Goal: Transaction & Acquisition: Obtain resource

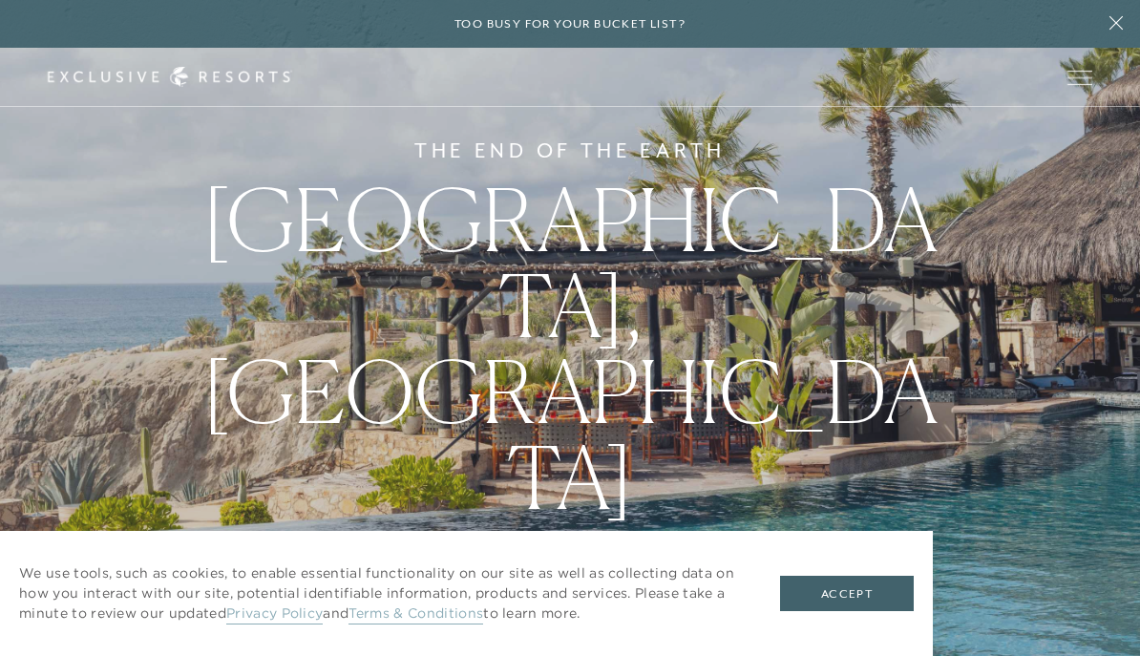
click at [945, 243] on div "The End of the Earth Los Cabos, [GEOGRAPHIC_DATA]" at bounding box center [570, 328] width 1140 height 656
click at [906, 274] on div "The End of the Earth Los Cabos, [GEOGRAPHIC_DATA]" at bounding box center [570, 328] width 1140 height 656
click at [882, 288] on div "The End of the Earth Los Cabos, [GEOGRAPHIC_DATA]" at bounding box center [570, 328] width 1140 height 656
click at [879, 592] on button "Accept" at bounding box center [847, 594] width 134 height 36
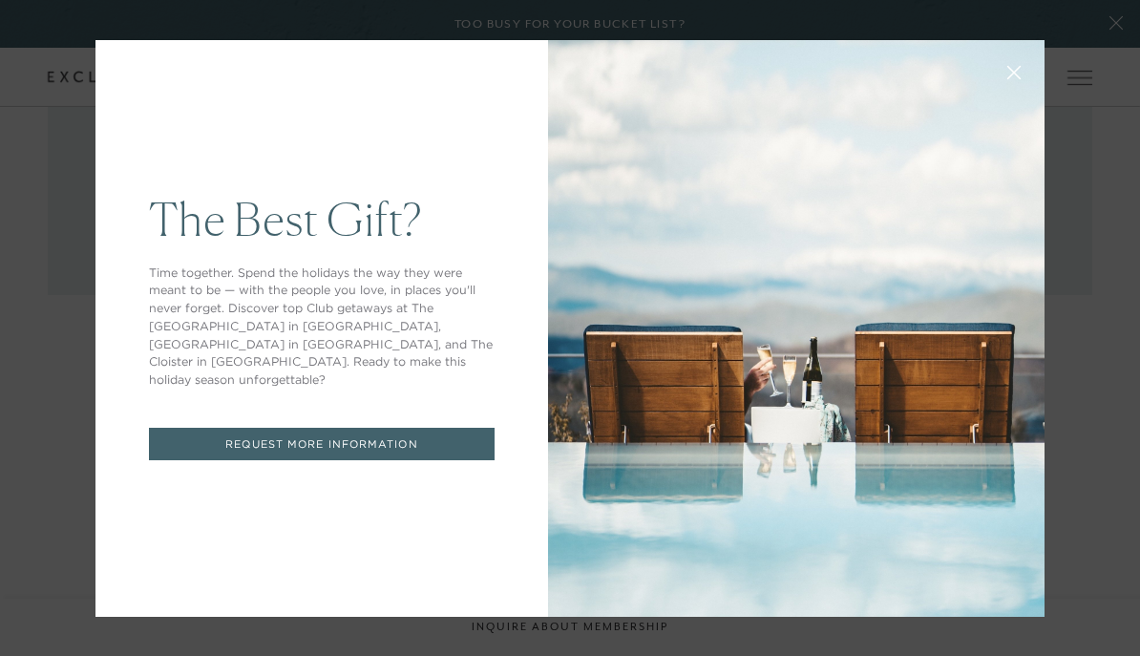
scroll to position [1113, 0]
click at [489, 461] on link "REQUEST MORE INFORMATION" at bounding box center [322, 444] width 346 height 33
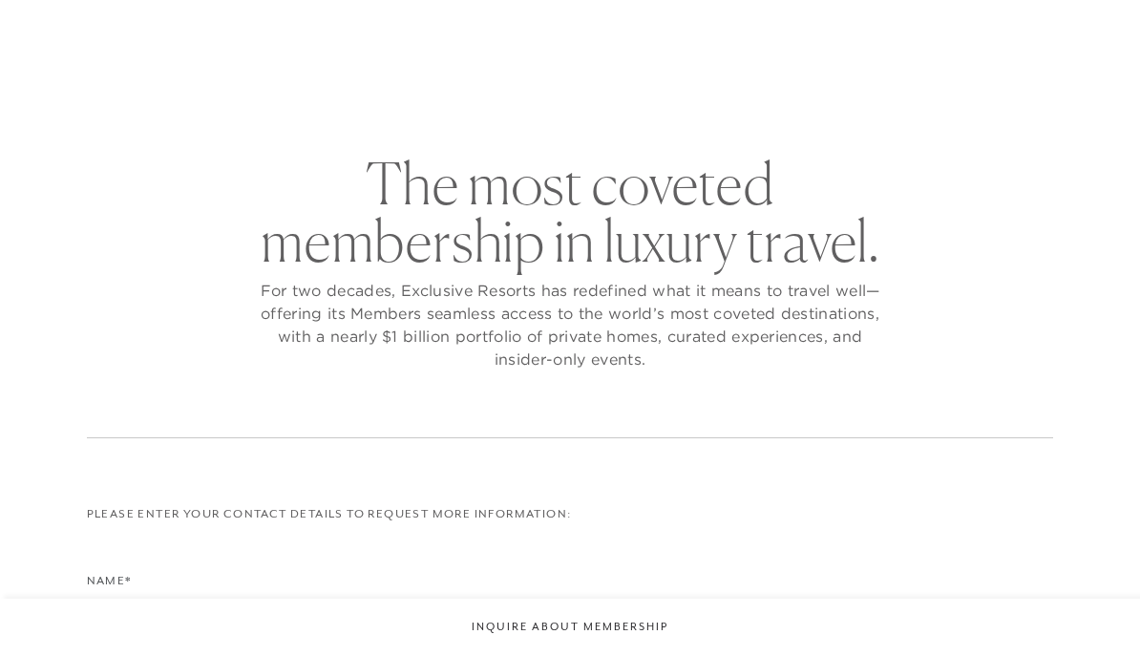
checkbox input "false"
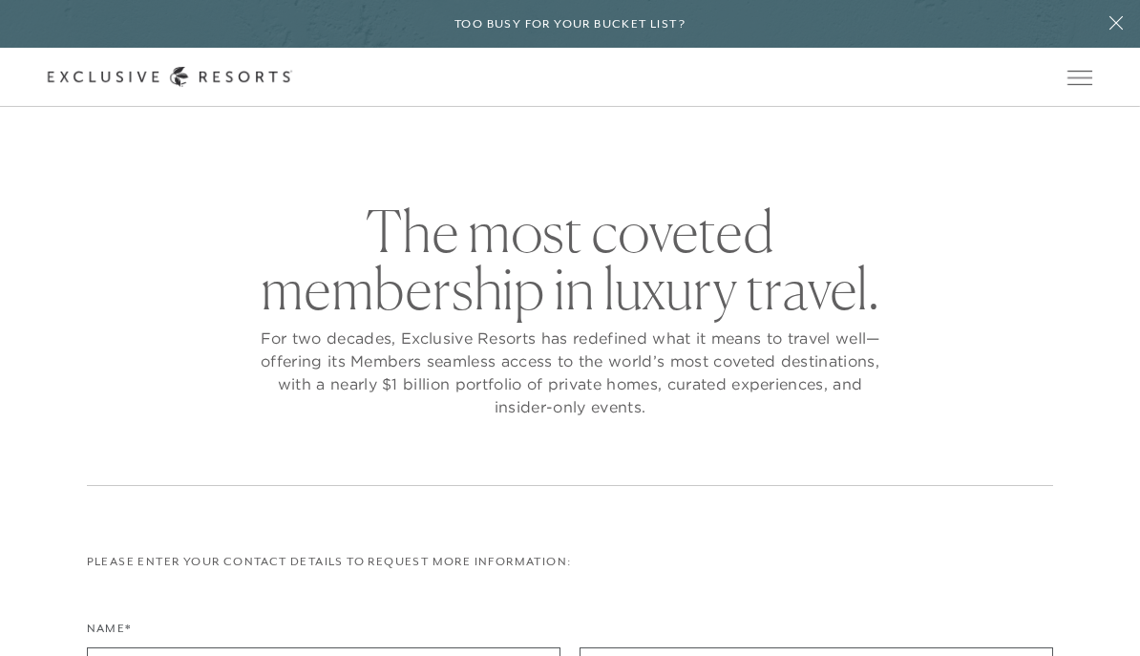
scroll to position [3, 0]
click at [1105, 34] on button at bounding box center [1117, 24] width 48 height 48
